Goal: Task Accomplishment & Management: Complete application form

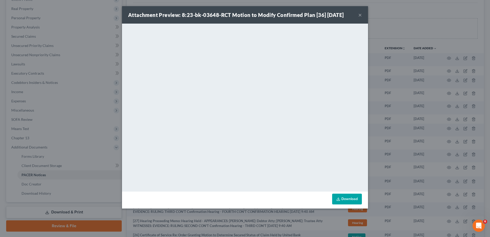
drag, startPoint x: 361, startPoint y: 16, endPoint x: 347, endPoint y: 27, distance: 17.6
click at [361, 16] on button "×" at bounding box center [360, 15] width 4 height 6
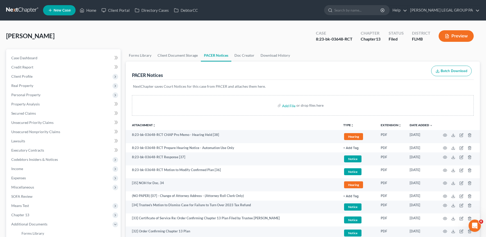
click at [29, 10] on link at bounding box center [22, 10] width 33 height 9
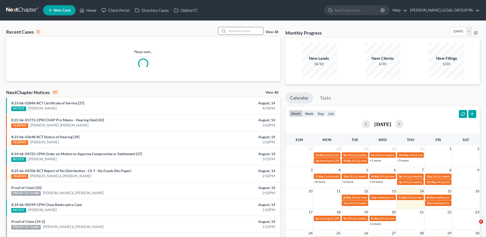
click at [242, 31] on input "search" at bounding box center [245, 30] width 36 height 7
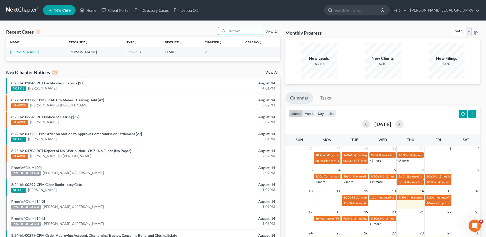
type input "farnham"
click at [38, 52] on td "Farnham, Stacey" at bounding box center [35, 51] width 58 height 9
click at [32, 56] on td "Farnham, Stacey" at bounding box center [35, 51] width 58 height 9
click at [32, 54] on link "Farnham, Stacey" at bounding box center [24, 52] width 28 height 4
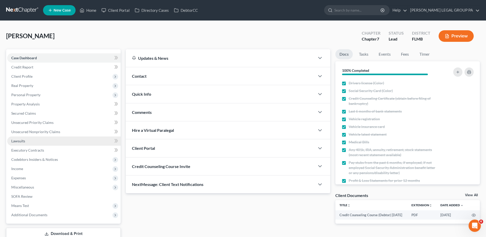
click at [25, 141] on link "Lawsuits" at bounding box center [63, 140] width 113 height 9
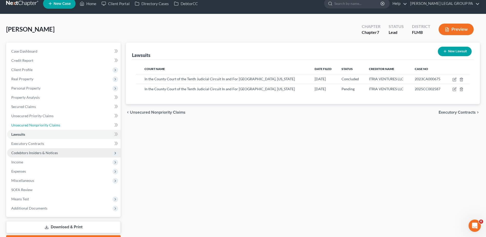
scroll to position [26, 0]
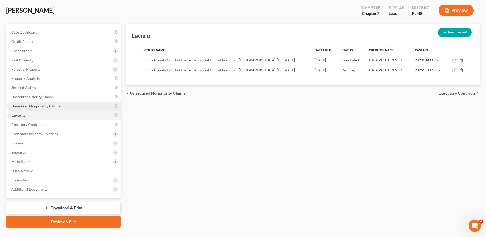
click at [71, 109] on link "Unsecured Nonpriority Claims" at bounding box center [63, 105] width 113 height 9
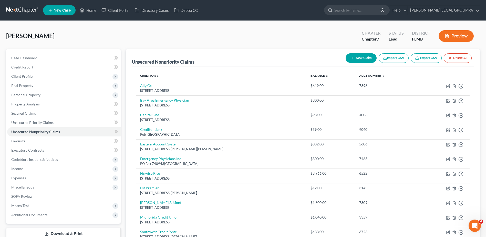
click at [22, 15] on nav "Home New Case Client Portal Directory Cases DebtorCC WELLER LEGAL GROUP PA lcue…" at bounding box center [243, 10] width 486 height 20
click at [22, 11] on link at bounding box center [22, 10] width 33 height 9
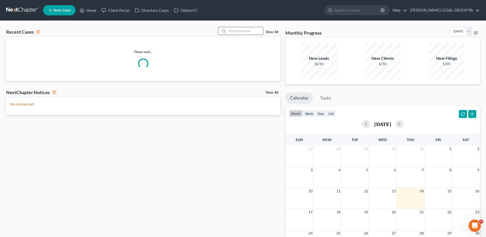
click at [246, 31] on input "search" at bounding box center [245, 30] width 36 height 7
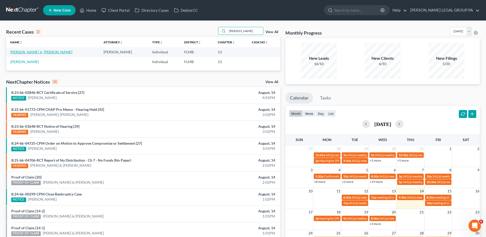
type input "bakker"
click at [25, 52] on link "[PERSON_NAME] Jr, [PERSON_NAME]" at bounding box center [41, 52] width 62 height 4
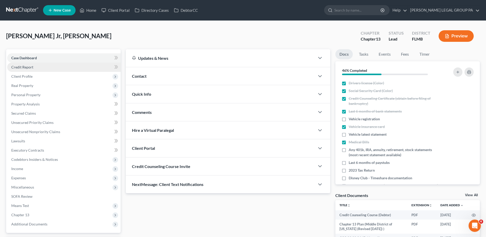
click at [36, 67] on link "Credit Report" at bounding box center [63, 66] width 113 height 9
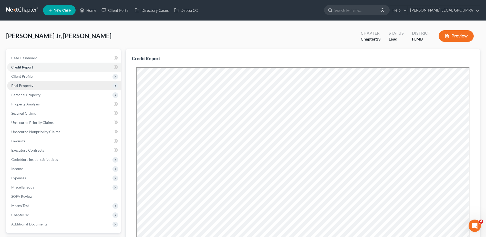
click at [34, 86] on span "Real Property" at bounding box center [63, 85] width 113 height 9
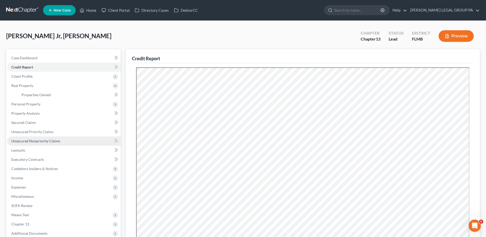
click at [34, 141] on span "Unsecured Nonpriority Claims" at bounding box center [35, 141] width 49 height 4
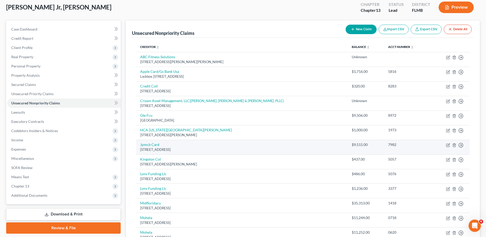
scroll to position [26, 0]
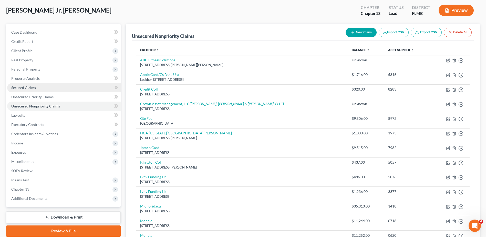
click at [33, 87] on span "Secured Claims" at bounding box center [23, 87] width 25 height 4
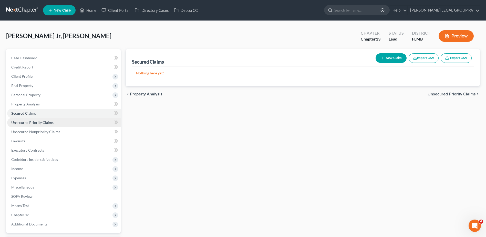
click at [38, 122] on span "Unsecured Priority Claims" at bounding box center [32, 122] width 42 height 4
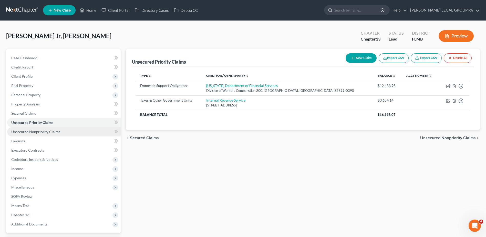
click at [61, 130] on link "Unsecured Nonpriority Claims" at bounding box center [63, 131] width 113 height 9
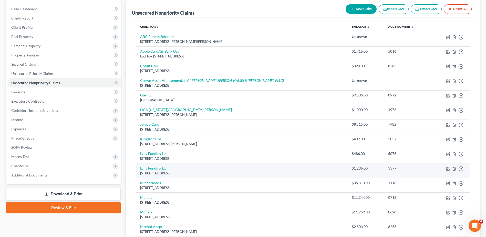
scroll to position [49, 0]
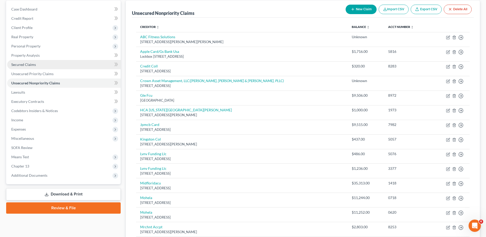
click at [44, 63] on link "Secured Claims" at bounding box center [63, 64] width 113 height 9
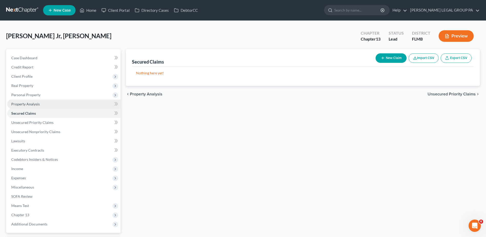
click at [30, 105] on span "Property Analysis" at bounding box center [25, 104] width 28 height 4
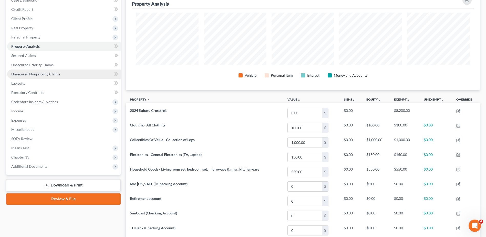
scroll to position [57, 0]
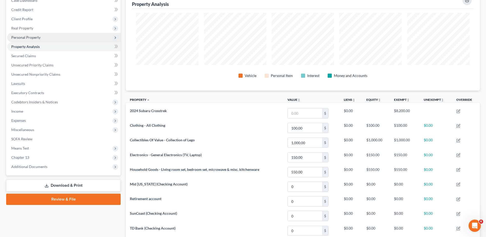
click at [39, 40] on span "Personal Property" at bounding box center [63, 37] width 113 height 9
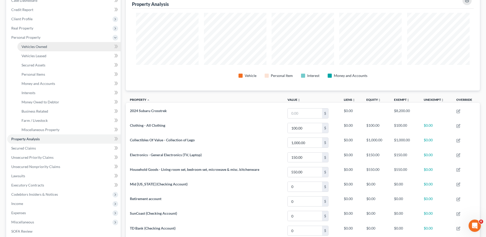
click at [48, 48] on link "Vehicles Owned" at bounding box center [68, 46] width 103 height 9
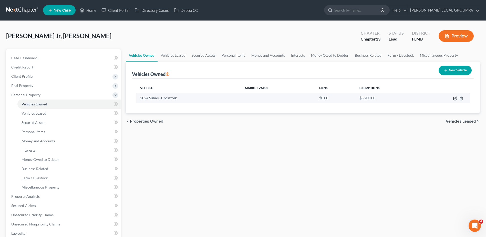
drag, startPoint x: 457, startPoint y: 99, endPoint x: 454, endPoint y: 98, distance: 3.4
click at [454, 99] on icon "button" at bounding box center [455, 98] width 4 height 4
select select "0"
select select "2"
select select "0"
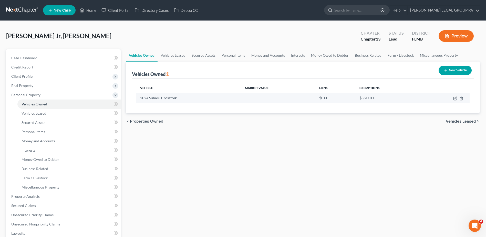
select select "0"
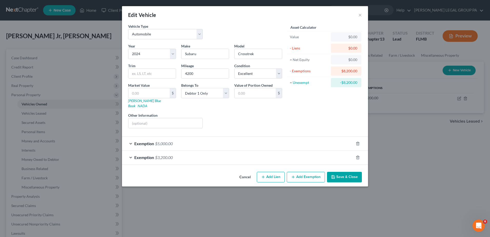
click at [208, 137] on div "Exemption $5,000.00" at bounding box center [238, 144] width 232 height 14
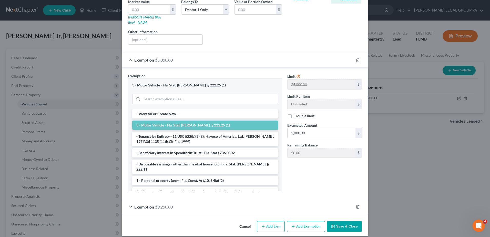
click at [211, 204] on div "Exemption $3,200.00" at bounding box center [238, 207] width 232 height 14
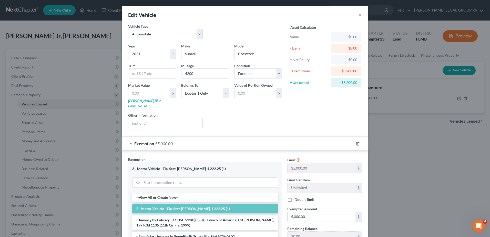
click at [182, 137] on div "Exemption $5,000.00" at bounding box center [238, 144] width 232 height 14
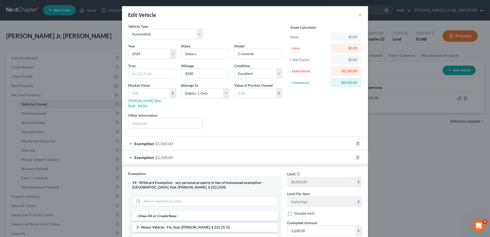
click at [153, 155] on div "Exemption $3,200.00" at bounding box center [238, 157] width 232 height 14
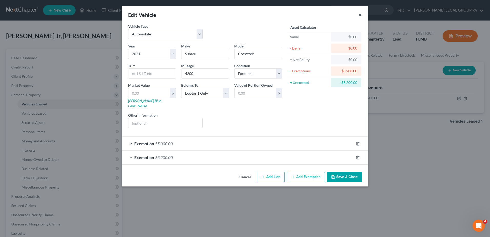
click at [360, 15] on button "×" at bounding box center [360, 15] width 4 height 6
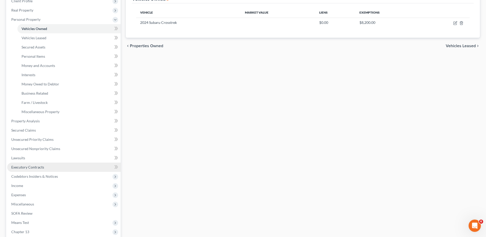
scroll to position [77, 0]
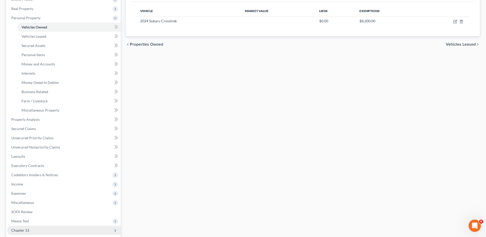
click at [32, 226] on span "Chapter 13" at bounding box center [63, 229] width 113 height 9
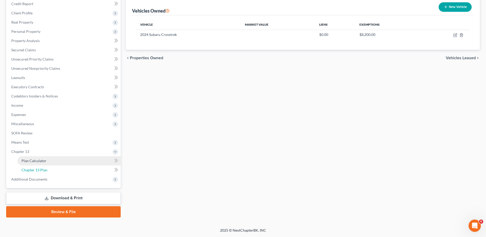
drag, startPoint x: 50, startPoint y: 167, endPoint x: 63, endPoint y: 168, distance: 12.8
click at [49, 167] on link "Chapter 13 Plan" at bounding box center [68, 169] width 103 height 9
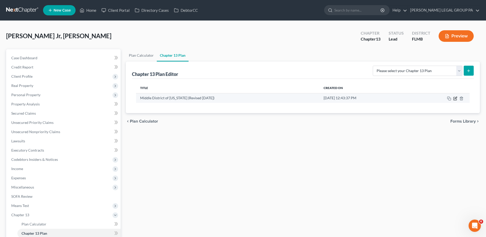
click at [455, 98] on icon "button" at bounding box center [455, 98] width 4 height 4
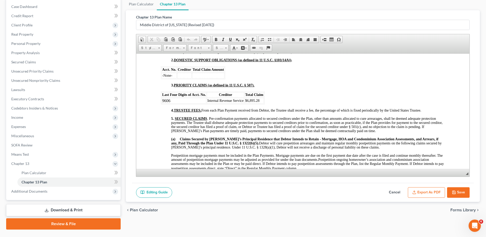
scroll to position [359, 0]
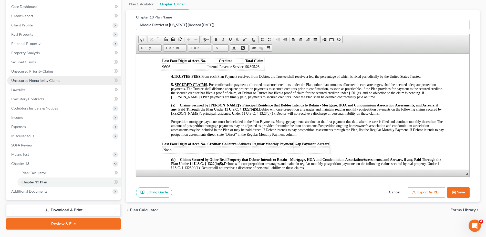
click at [56, 82] on span "Unsecured Nonpriority Claims" at bounding box center [35, 80] width 49 height 4
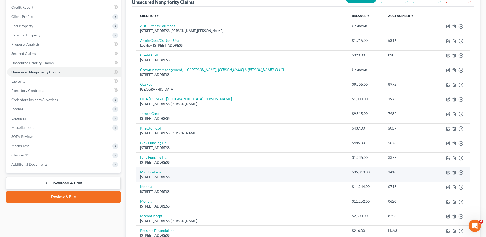
scroll to position [49, 0]
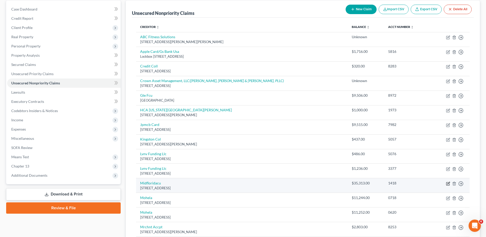
click at [448, 185] on icon "button" at bounding box center [447, 183] width 3 height 3
select select "9"
select select "0"
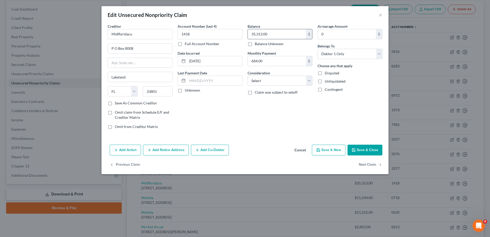
click at [272, 34] on input "35,313.00" at bounding box center [277, 34] width 58 height 10
type input "31,367.33"
click at [365, 148] on button "Save & Close" at bounding box center [364, 149] width 35 height 11
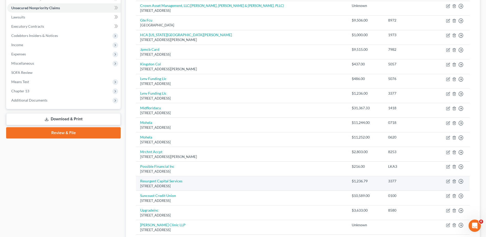
scroll to position [154, 0]
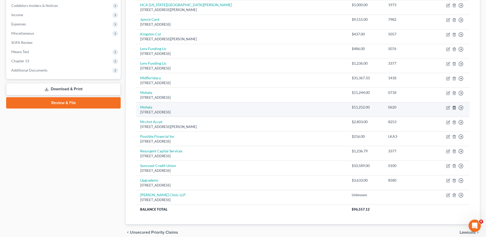
click at [454, 109] on icon "button" at bounding box center [454, 108] width 4 height 4
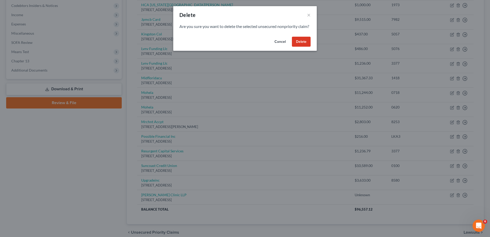
click at [282, 47] on button "Cancel" at bounding box center [279, 42] width 19 height 10
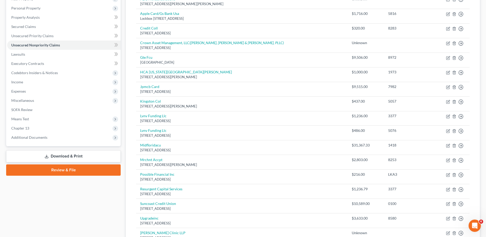
scroll to position [102, 0]
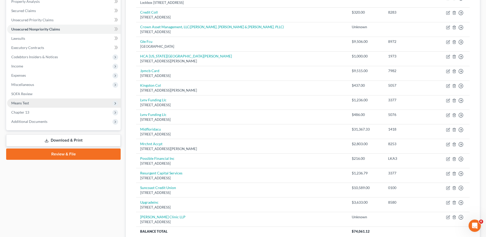
click at [30, 101] on span "Means Test" at bounding box center [63, 102] width 113 height 9
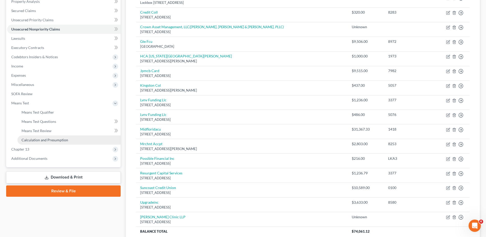
click at [46, 140] on span "Calculation and Presumption" at bounding box center [45, 140] width 47 height 4
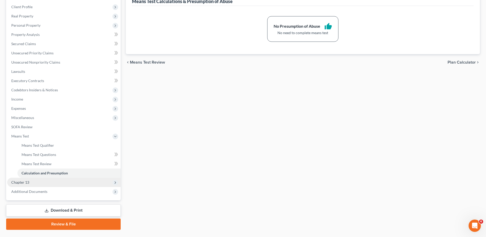
scroll to position [77, 0]
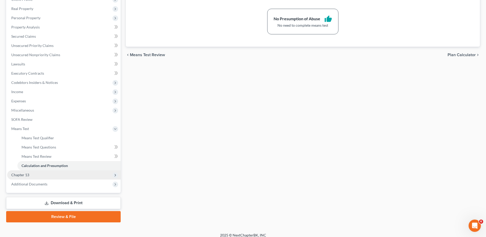
click at [36, 178] on span "Chapter 13" at bounding box center [63, 174] width 113 height 9
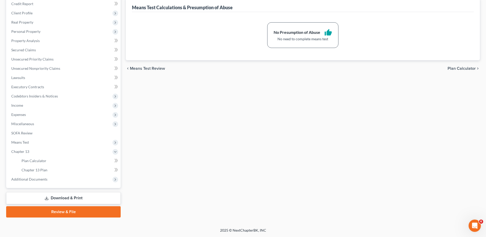
scroll to position [63, 0]
click at [41, 171] on span "Chapter 13 Plan" at bounding box center [35, 169] width 26 height 4
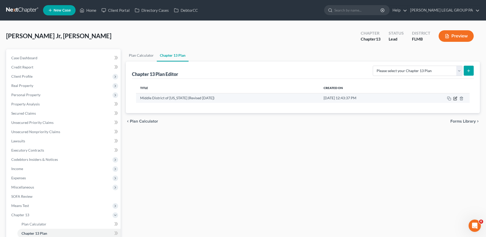
click at [456, 100] on icon "button" at bounding box center [454, 98] width 3 height 3
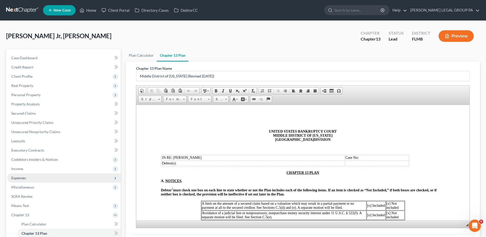
click at [32, 180] on span "Expenses" at bounding box center [63, 177] width 113 height 9
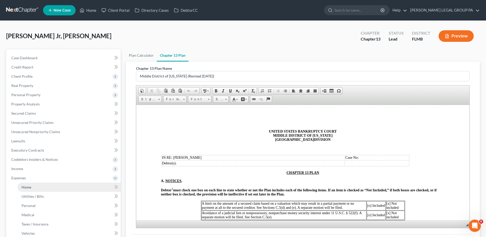
click at [32, 185] on link "Home" at bounding box center [68, 186] width 103 height 9
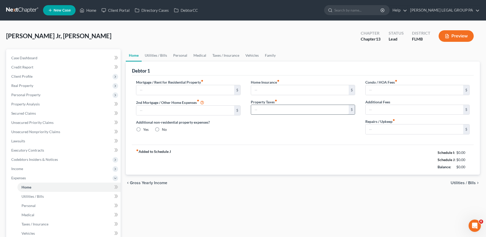
type input "1,500.00"
type input "0.00"
radio input "true"
type input "0.00"
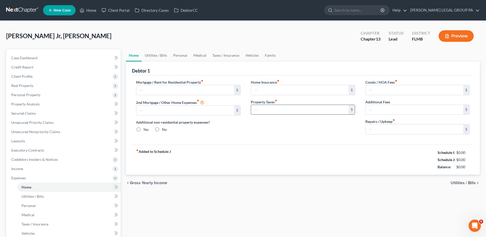
type input "0.00"
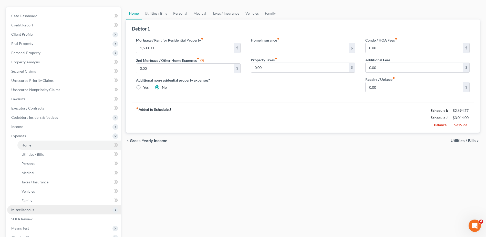
scroll to position [51, 0]
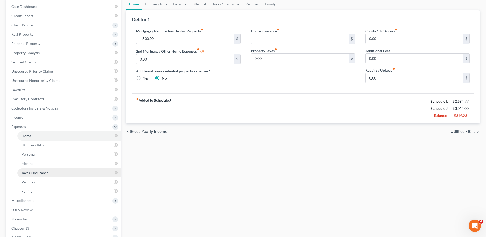
click at [51, 177] on link "Taxes / Insurance" at bounding box center [68, 172] width 103 height 9
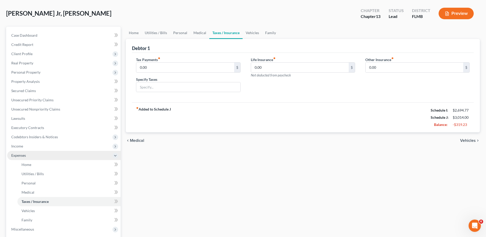
scroll to position [51, 0]
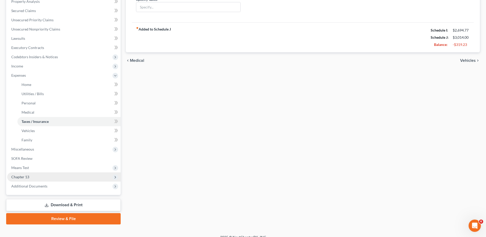
click at [29, 175] on span "Chapter 13" at bounding box center [63, 176] width 113 height 9
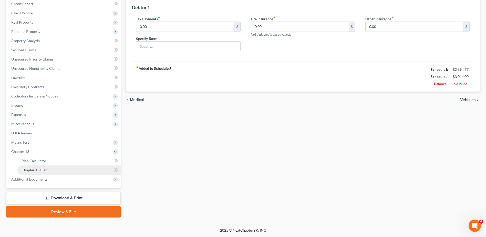
click at [42, 170] on span "Chapter 13 Plan" at bounding box center [35, 169] width 26 height 4
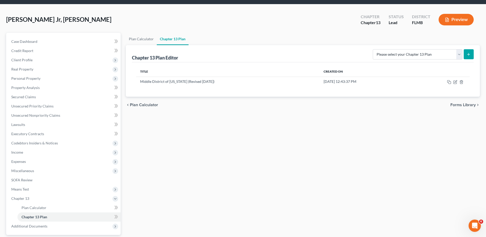
scroll to position [26, 0]
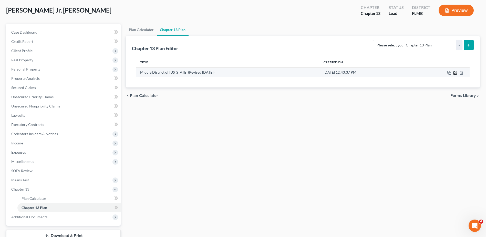
click at [455, 72] on icon "button" at bounding box center [455, 73] width 4 height 4
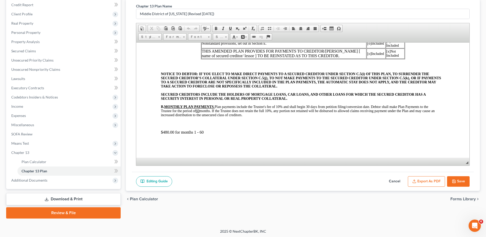
scroll to position [63, 0]
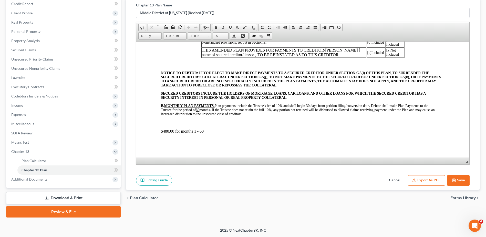
click at [460, 179] on button "Save" at bounding box center [458, 180] width 23 height 11
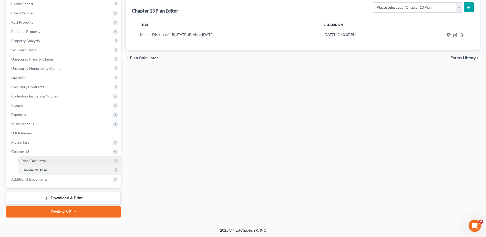
click at [49, 160] on link "Plan Calculator" at bounding box center [68, 160] width 103 height 9
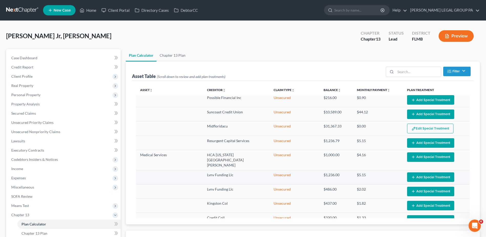
select select "59"
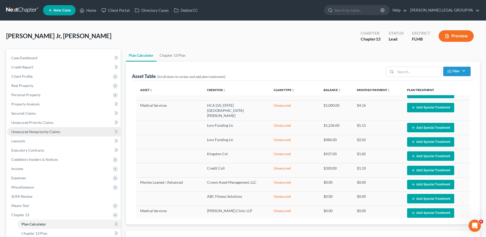
click at [37, 131] on span "Unsecured Nonpriority Claims" at bounding box center [35, 131] width 49 height 4
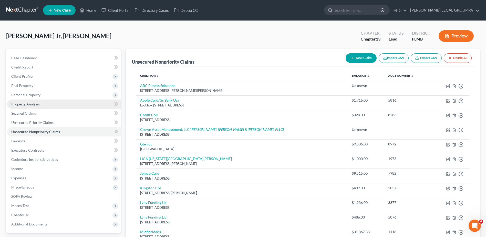
click at [37, 106] on link "Property Analysis" at bounding box center [63, 103] width 113 height 9
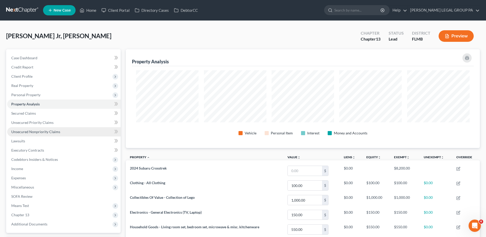
click at [50, 134] on link "Unsecured Nonpriority Claims" at bounding box center [63, 131] width 113 height 9
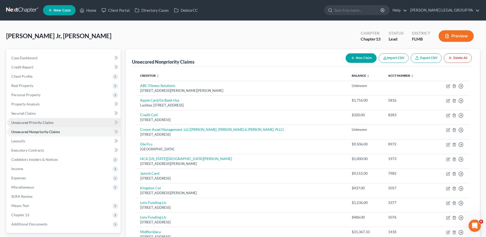
click at [46, 122] on span "Unsecured Priority Claims" at bounding box center [32, 122] width 42 height 4
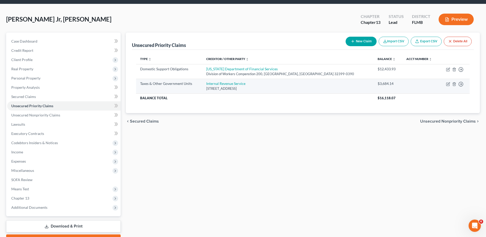
scroll to position [26, 0]
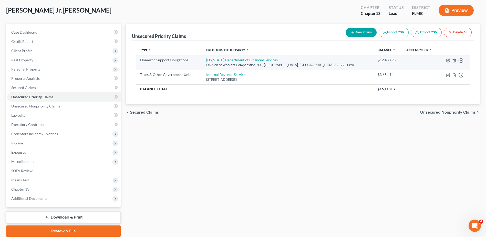
drag, startPoint x: 296, startPoint y: 82, endPoint x: 138, endPoint y: 57, distance: 159.5
click at [138, 57] on tbody "Domestic Support Obligations Florida Department of Financial Services Division …" at bounding box center [302, 74] width 333 height 38
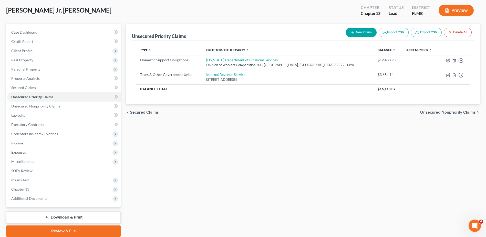
click at [256, 159] on div "Unsecured Priority Claims New Claim Import CSV Export CSV Delete All Type expan…" at bounding box center [302, 130] width 359 height 213
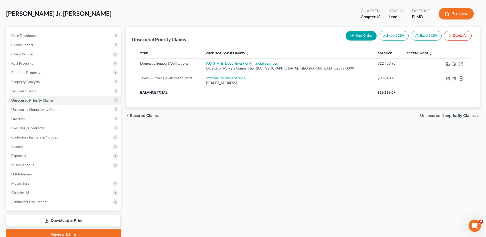
scroll to position [0, 0]
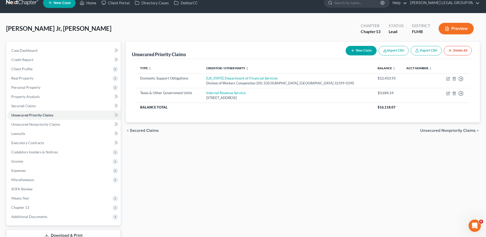
drag, startPoint x: 333, startPoint y: 215, endPoint x: 333, endPoint y: 221, distance: 5.6
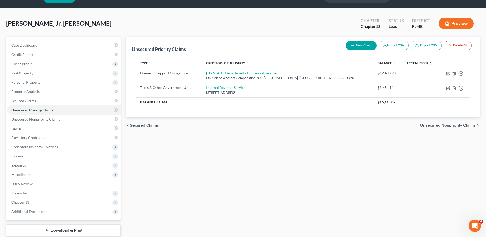
drag, startPoint x: 338, startPoint y: 181, endPoint x: 338, endPoint y: 190, distance: 8.7
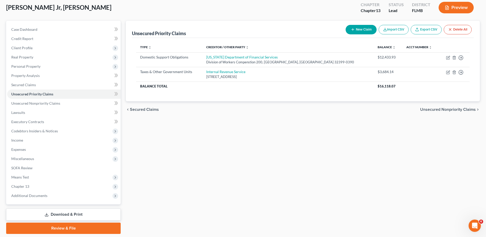
drag, startPoint x: 348, startPoint y: 197, endPoint x: 348, endPoint y: 183, distance: 13.3
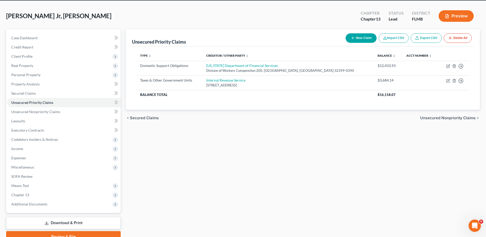
scroll to position [17, 0]
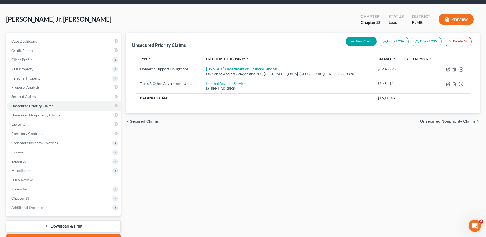
drag, startPoint x: 358, startPoint y: 187, endPoint x: 357, endPoint y: 180, distance: 7.8
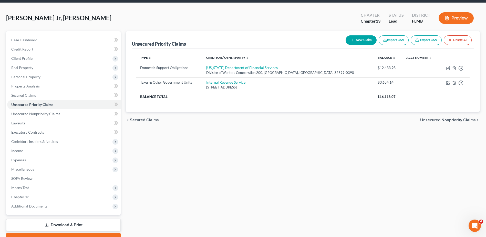
scroll to position [20, 0]
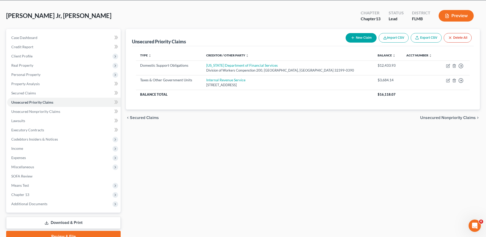
drag, startPoint x: 373, startPoint y: 154, endPoint x: 373, endPoint y: 159, distance: 4.6
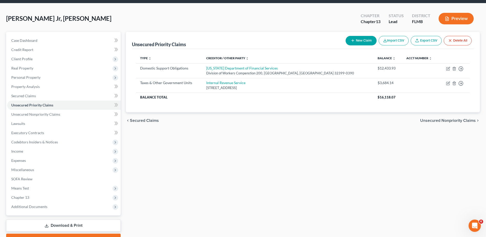
drag, startPoint x: 402, startPoint y: 152, endPoint x: 401, endPoint y: 145, distance: 7.0
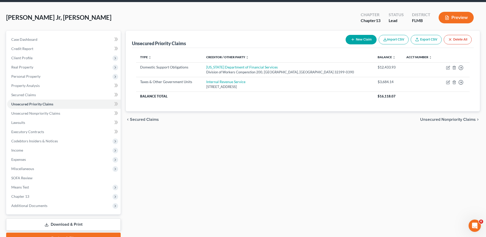
drag, startPoint x: 400, startPoint y: 133, endPoint x: 399, endPoint y: 139, distance: 6.2
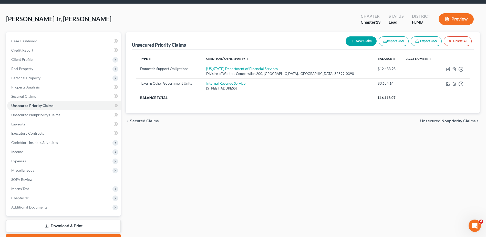
drag, startPoint x: 398, startPoint y: 147, endPoint x: 398, endPoint y: 139, distance: 7.7
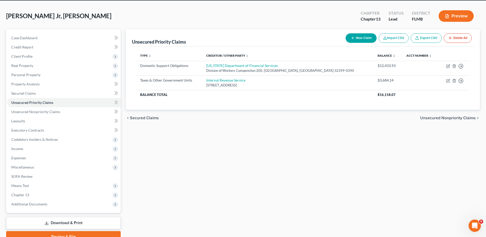
drag, startPoint x: 399, startPoint y: 138, endPoint x: 398, endPoint y: 145, distance: 6.9
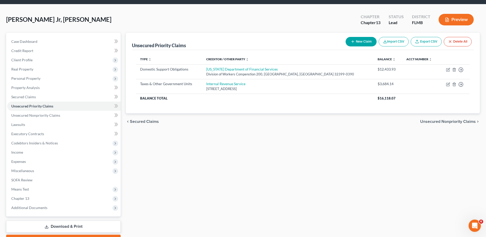
drag, startPoint x: 402, startPoint y: 158, endPoint x: 402, endPoint y: 151, distance: 7.2
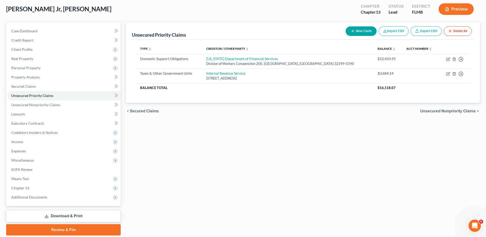
drag, startPoint x: 402, startPoint y: 147, endPoint x: 402, endPoint y: 155, distance: 8.2
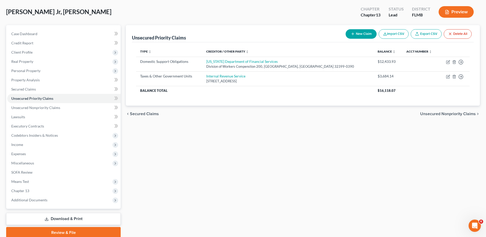
drag, startPoint x: 412, startPoint y: 176, endPoint x: 410, endPoint y: 166, distance: 9.6
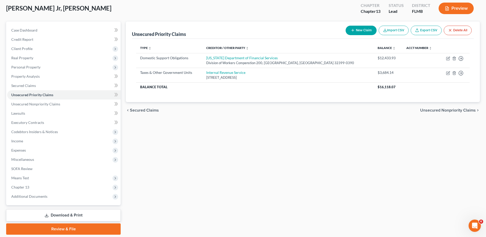
drag, startPoint x: 410, startPoint y: 164, endPoint x: 407, endPoint y: 173, distance: 9.4
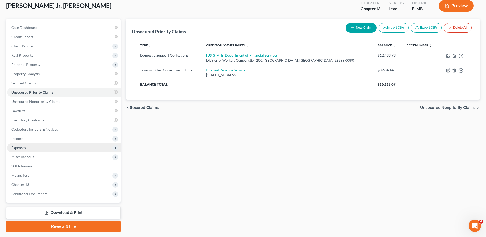
click at [60, 147] on span "Expenses" at bounding box center [63, 147] width 113 height 9
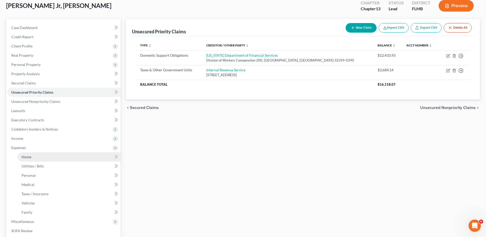
click at [58, 154] on link "Home" at bounding box center [68, 156] width 103 height 9
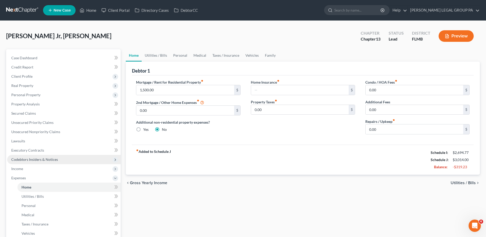
scroll to position [26, 0]
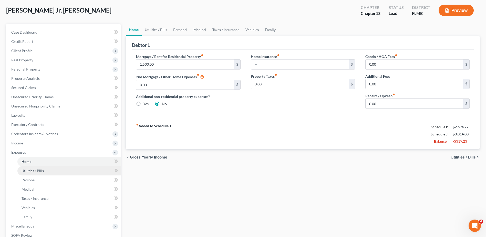
click at [42, 171] on span "Utilities / Bills" at bounding box center [33, 170] width 22 height 4
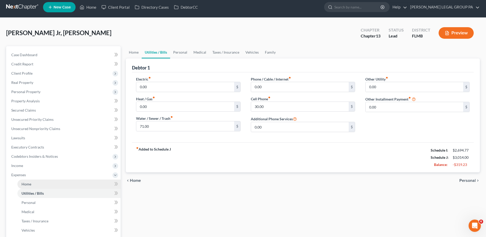
scroll to position [26, 0]
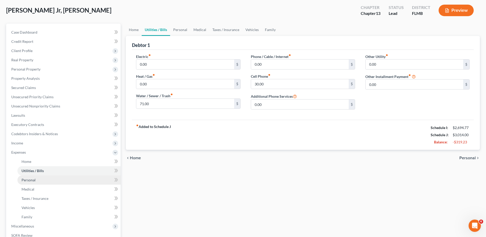
click at [41, 177] on link "Personal" at bounding box center [68, 179] width 103 height 9
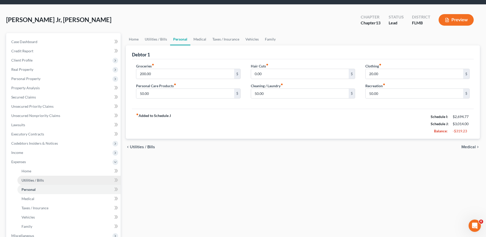
scroll to position [26, 0]
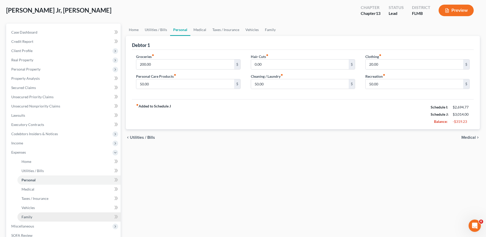
click at [44, 216] on link "Family" at bounding box center [68, 216] width 103 height 9
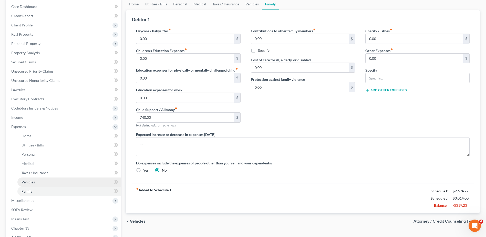
click at [42, 180] on link "Vehicles" at bounding box center [68, 181] width 103 height 9
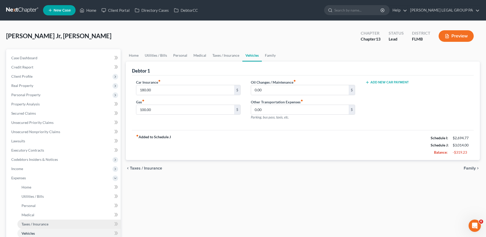
click at [40, 225] on span "Taxes / Insurance" at bounding box center [35, 224] width 27 height 4
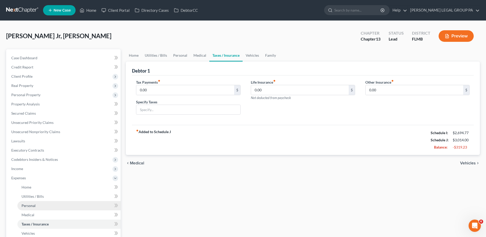
scroll to position [26, 0]
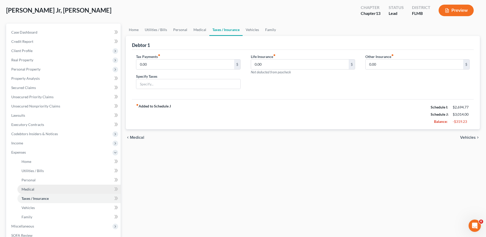
click at [43, 188] on link "Medical" at bounding box center [68, 188] width 103 height 9
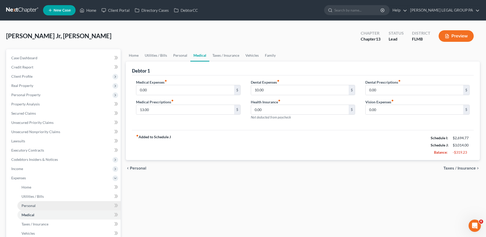
click at [42, 206] on link "Personal" at bounding box center [68, 205] width 103 height 9
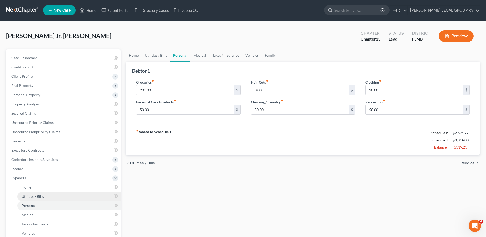
click at [47, 198] on link "Utilities / Bills" at bounding box center [68, 196] width 103 height 9
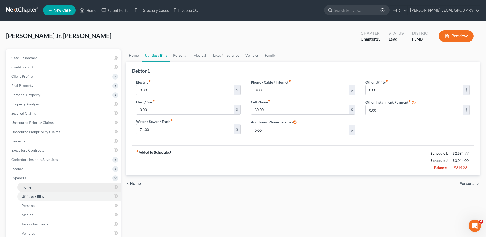
click at [41, 189] on link "Home" at bounding box center [68, 186] width 103 height 9
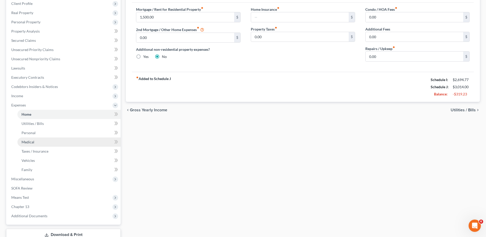
scroll to position [26, 0]
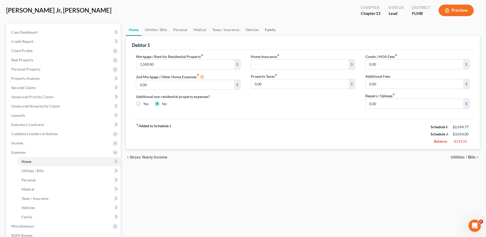
click at [273, 31] on link "Family" at bounding box center [270, 30] width 17 height 12
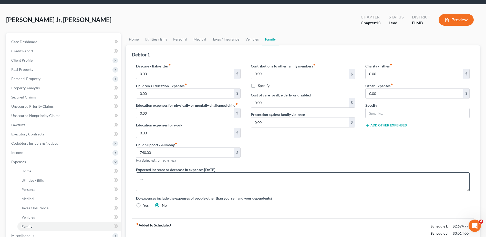
scroll to position [109, 0]
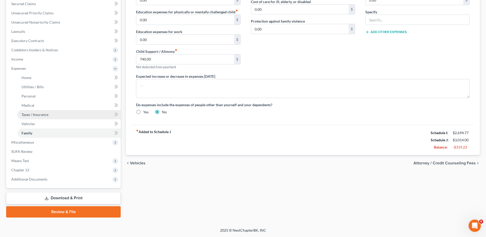
click at [48, 118] on link "Taxes / Insurance" at bounding box center [68, 114] width 103 height 9
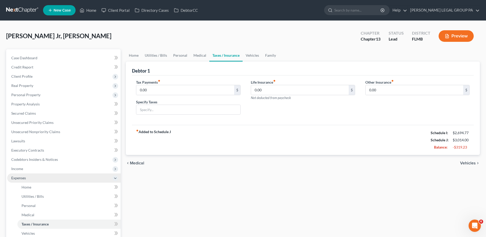
click at [45, 181] on span "Expenses" at bounding box center [63, 177] width 113 height 9
click at [35, 178] on span "Expenses" at bounding box center [63, 177] width 113 height 9
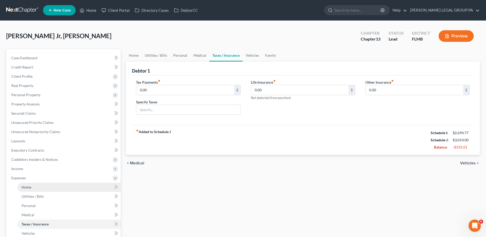
click at [38, 186] on link "Home" at bounding box center [68, 186] width 103 height 9
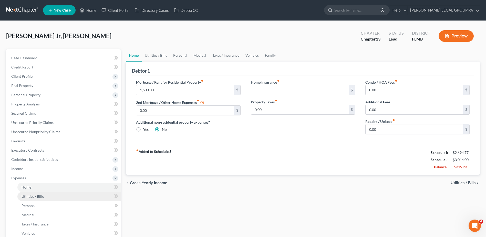
click at [38, 198] on span "Utilities / Bills" at bounding box center [33, 196] width 22 height 4
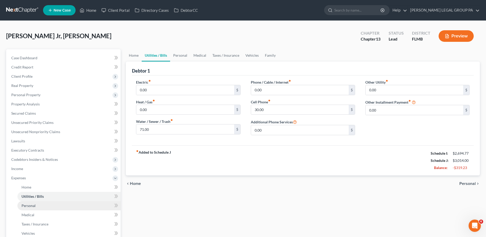
click at [39, 208] on link "Personal" at bounding box center [68, 205] width 103 height 9
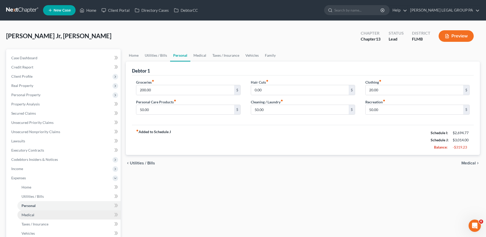
click at [37, 215] on link "Medical" at bounding box center [68, 214] width 103 height 9
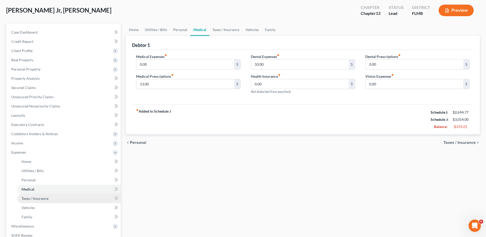
click at [43, 199] on span "Taxes / Insurance" at bounding box center [35, 198] width 27 height 4
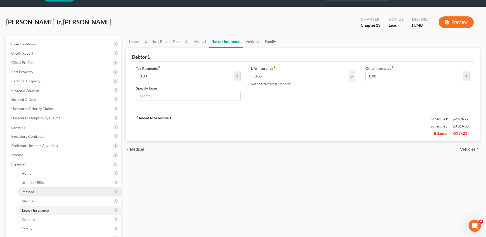
scroll to position [26, 0]
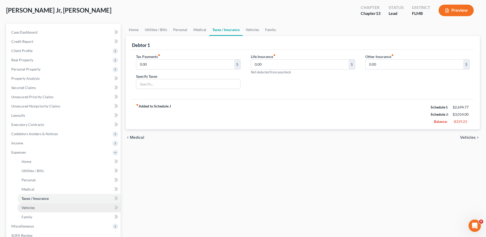
click at [43, 207] on link "Vehicles" at bounding box center [68, 207] width 103 height 9
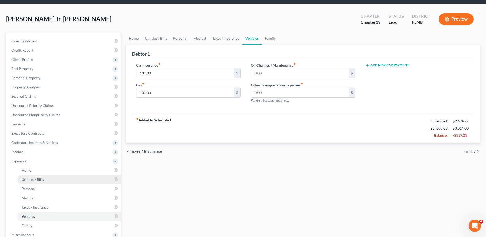
scroll to position [26, 0]
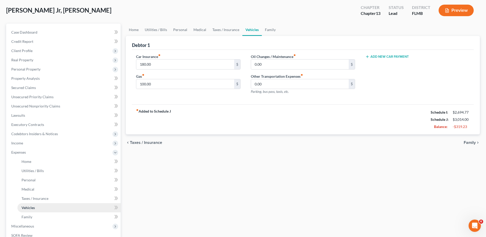
click at [42, 209] on link "Vehicles" at bounding box center [68, 207] width 103 height 9
click at [44, 218] on link "Family" at bounding box center [68, 216] width 103 height 9
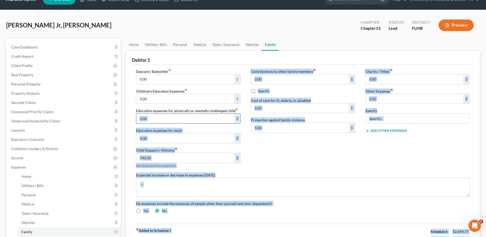
scroll to position [11, 0]
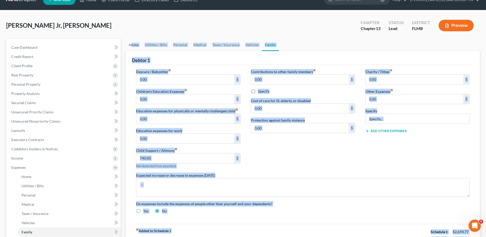
drag, startPoint x: 471, startPoint y: 146, endPoint x: 133, endPoint y: 41, distance: 353.8
click at [132, 42] on ui-view "Home Utilities / Bills Personal Medical Taxes / Insurance Vehicles Family Debto…" at bounding box center [303, 154] width 354 height 231
drag, startPoint x: 133, startPoint y: 41, endPoint x: 133, endPoint y: 46, distance: 4.1
click at [133, 46] on link "Home" at bounding box center [134, 45] width 16 height 12
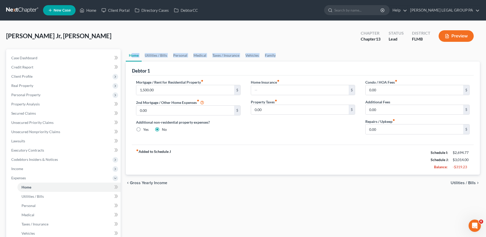
click at [133, 46] on div "Bakker Jr, John Upgraded Chapter Chapter 13 Status Lead District FLMB Preview" at bounding box center [243, 38] width 474 height 22
click at [300, 213] on div "Home Utilities / Bills Personal Medical Taxes / Insurance Vehicles Family Debto…" at bounding box center [302, 187] width 359 height 277
click at [265, 56] on link "Family" at bounding box center [270, 55] width 17 height 12
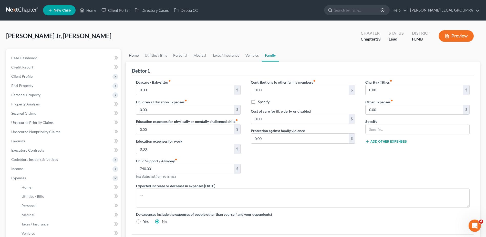
click at [133, 56] on link "Home" at bounding box center [134, 55] width 16 height 12
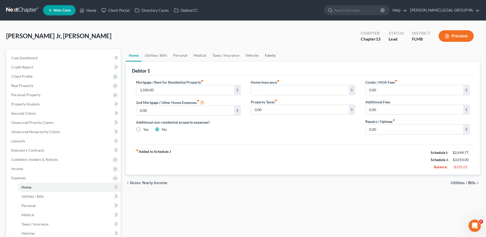
click at [265, 54] on link "Family" at bounding box center [270, 55] width 17 height 12
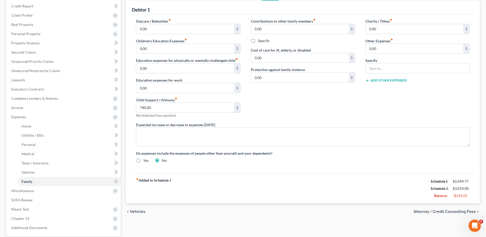
drag, startPoint x: 324, startPoint y: 196, endPoint x: 319, endPoint y: 184, distance: 14.0
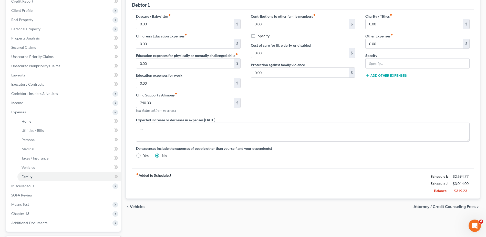
drag, startPoint x: 323, startPoint y: 176, endPoint x: 321, endPoint y: 186, distance: 9.3
drag, startPoint x: 325, startPoint y: 191, endPoint x: 323, endPoint y: 186, distance: 4.9
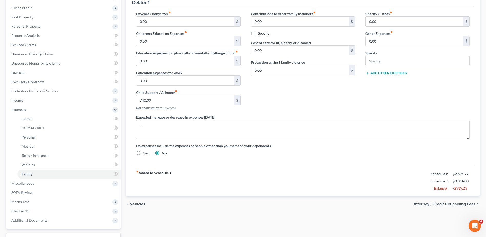
scroll to position [69, 0]
drag, startPoint x: 256, startPoint y: 193, endPoint x: 259, endPoint y: 190, distance: 4.5
click at [256, 192] on div "fiber_manual_record Added to Schedule J Schedule I: $2,694.77 Schedule J: $3,01…" at bounding box center [303, 180] width 342 height 30
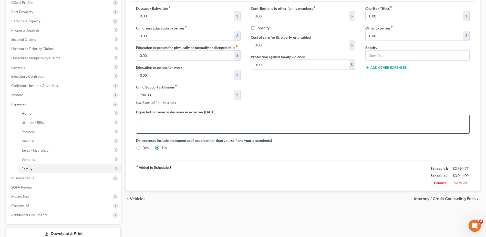
scroll to position [77, 0]
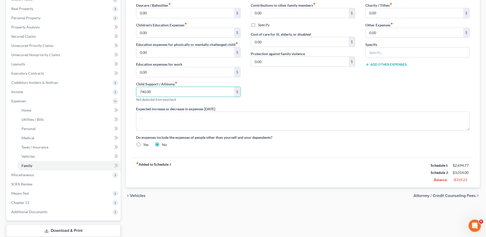
click at [261, 174] on div "fiber_manual_record Added to Schedule J Schedule I: $2,694.77 Schedule J: $3,01…" at bounding box center [303, 172] width 342 height 30
drag, startPoint x: 206, startPoint y: 100, endPoint x: 203, endPoint y: 99, distance: 3.2
click at [205, 100] on div "Child Support / Alimony fiber_manual_record 740.00 $ Not deducted from paycheck" at bounding box center [188, 91] width 104 height 21
click at [270, 92] on div "Contributions to other family members fiber_manual_record 0.00 $ Specify Cost o…" at bounding box center [303, 54] width 114 height 103
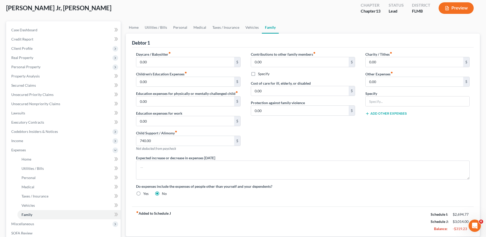
scroll to position [0, 0]
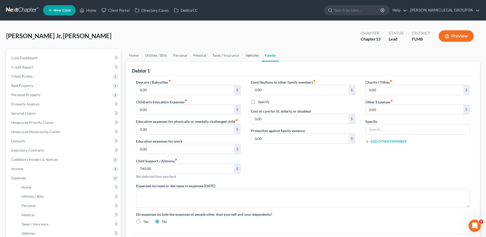
click at [250, 54] on link "Vehicles" at bounding box center [251, 55] width 19 height 12
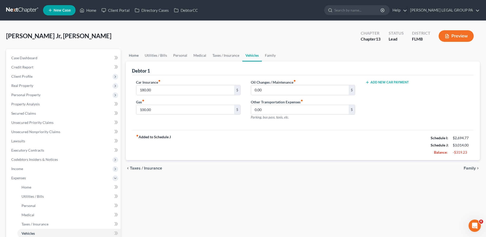
click at [141, 54] on link "Home" at bounding box center [134, 55] width 16 height 12
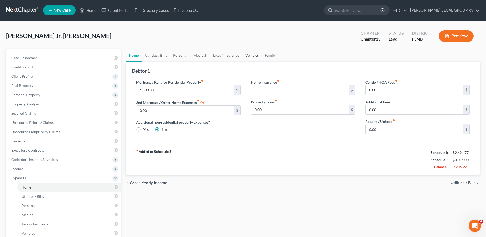
drag, startPoint x: 251, startPoint y: 54, endPoint x: 253, endPoint y: 58, distance: 3.9
click at [250, 55] on link "Vehicles" at bounding box center [251, 55] width 19 height 12
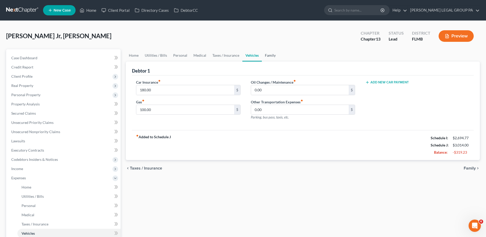
click at [270, 58] on link "Family" at bounding box center [270, 55] width 17 height 12
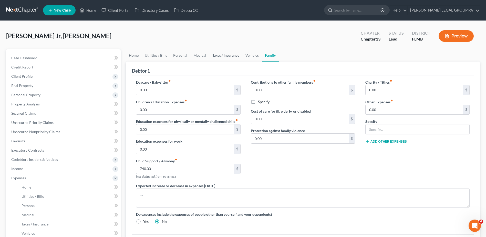
drag, startPoint x: 210, startPoint y: 55, endPoint x: 202, endPoint y: 56, distance: 8.3
click at [210, 55] on link "Taxes / Insurance" at bounding box center [225, 55] width 33 height 12
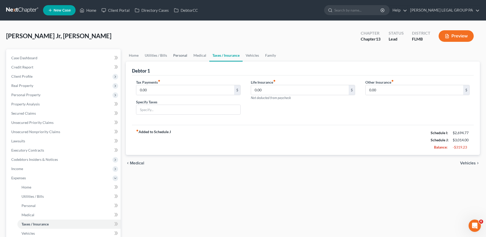
click at [175, 56] on link "Personal" at bounding box center [180, 55] width 20 height 12
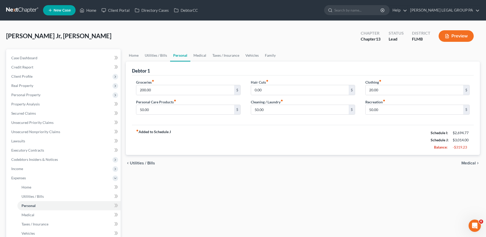
click at [30, 8] on link at bounding box center [22, 10] width 33 height 9
